Goal: Check status: Check status

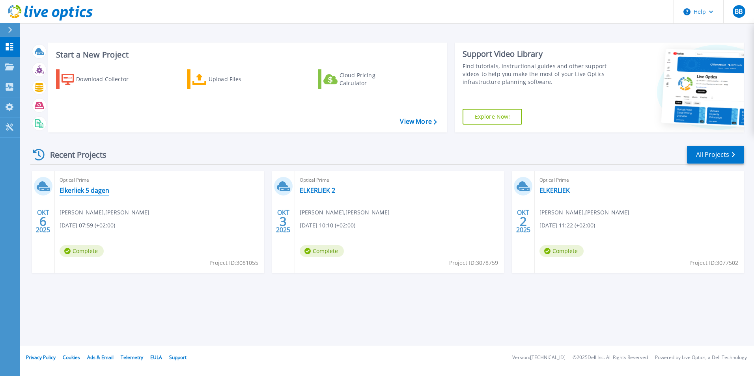
click at [99, 194] on link "Elkerliek 5 dagen" at bounding box center [85, 191] width 50 height 8
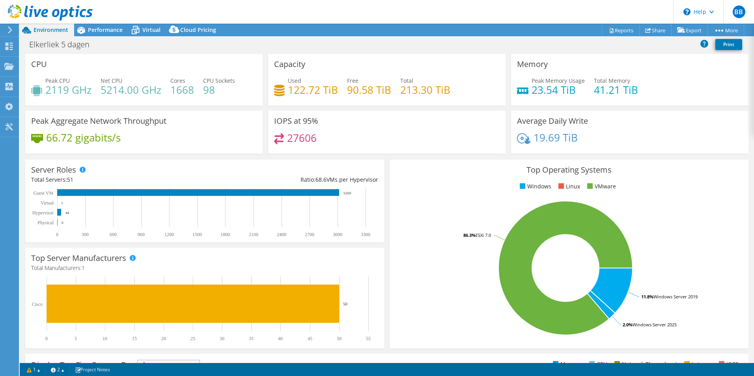
select select "EUFrankfurt"
click at [141, 27] on icon at bounding box center [136, 30] width 14 height 14
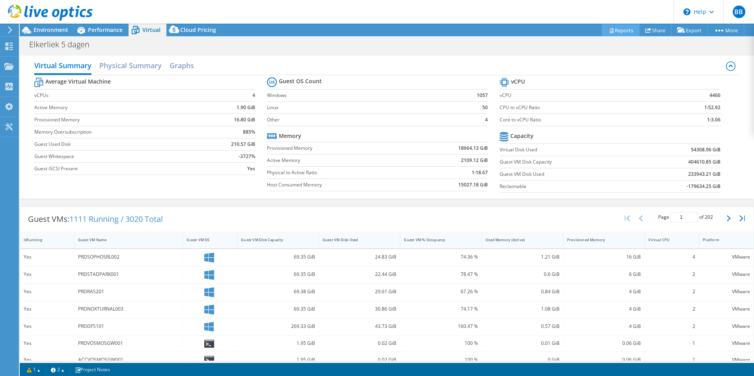
click at [623, 31] on link "Reports" at bounding box center [621, 30] width 38 height 12
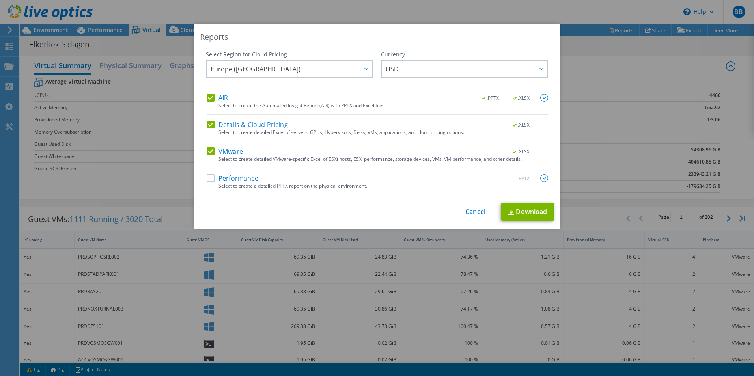
click at [621, 65] on div "Reports Select Region for Cloud Pricing Asia Pacific (Hong Kong) Asia Pacific (…" at bounding box center [377, 188] width 754 height 329
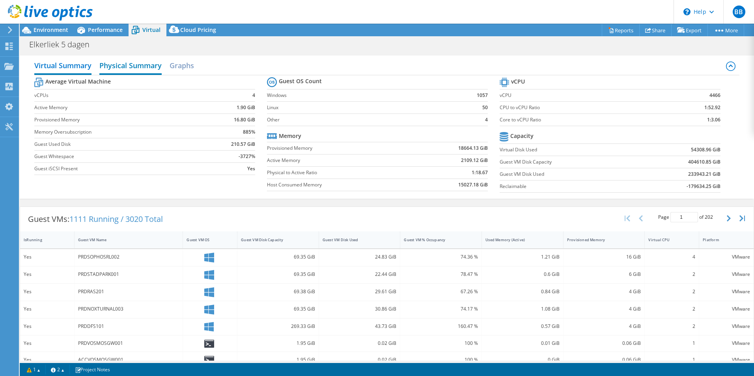
click at [140, 70] on h2 "Physical Summary" at bounding box center [130, 66] width 62 height 17
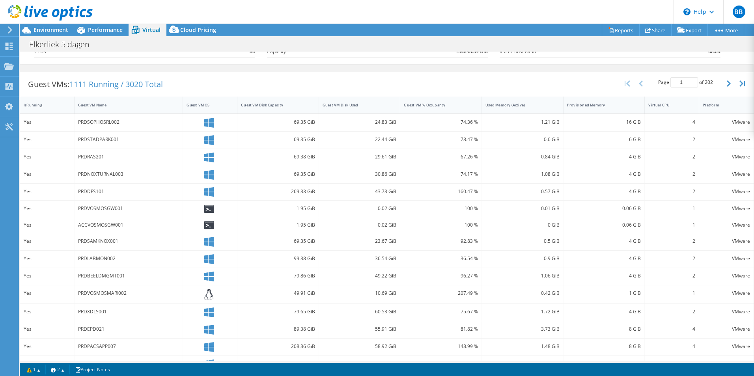
scroll to position [77, 0]
